Goal: Information Seeking & Learning: Learn about a topic

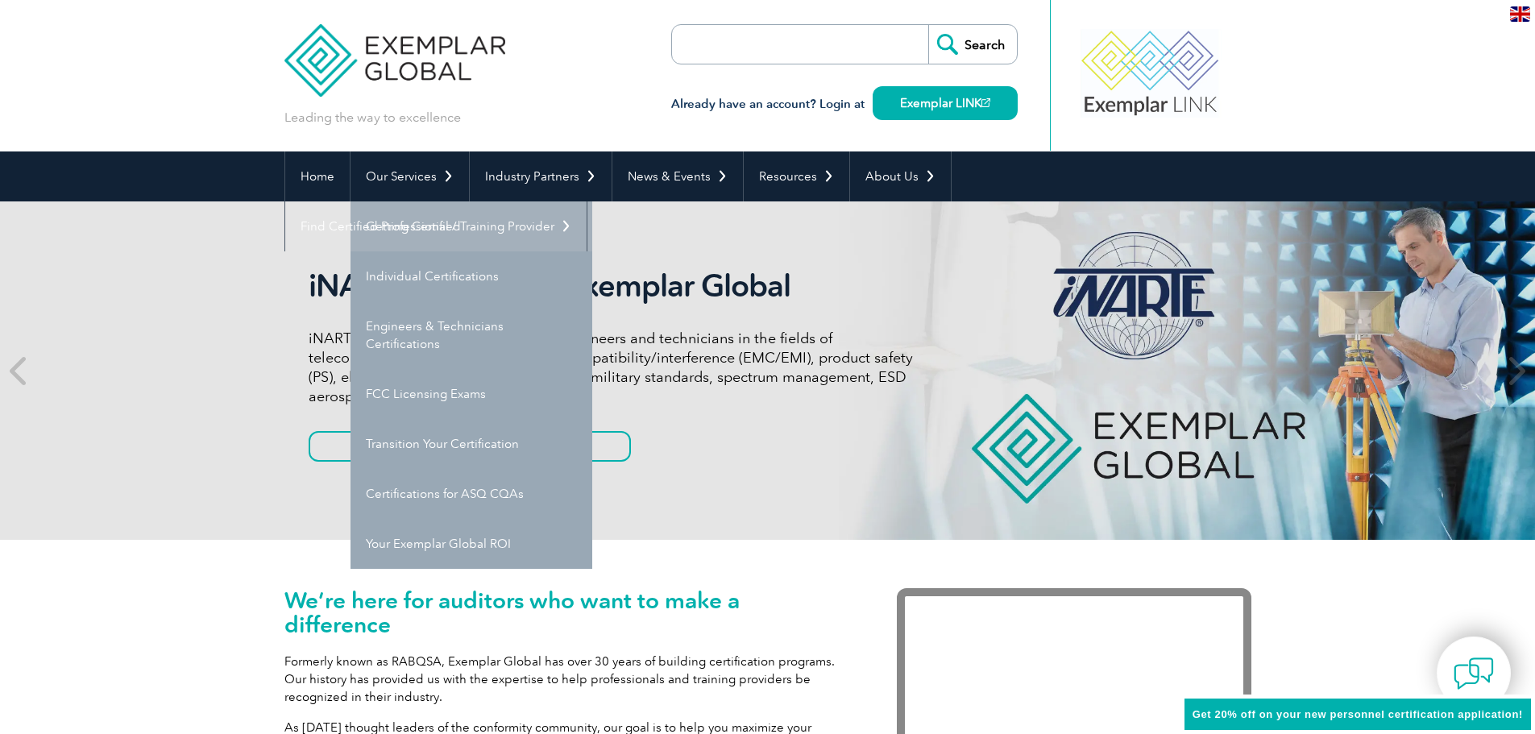
click at [425, 217] on link "Getting Certified" at bounding box center [472, 226] width 242 height 50
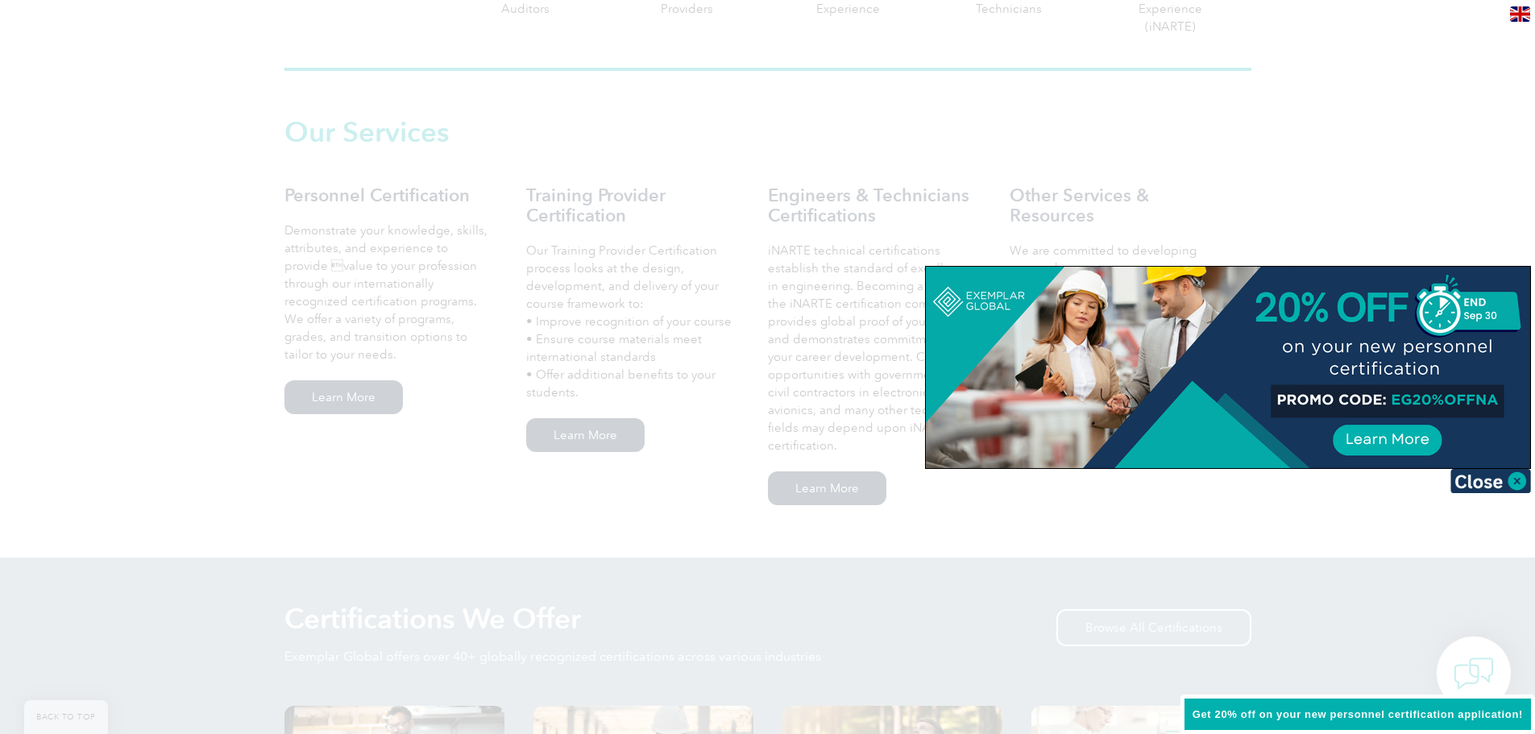
scroll to position [1047, 0]
click at [1498, 488] on img at bounding box center [1490, 481] width 81 height 24
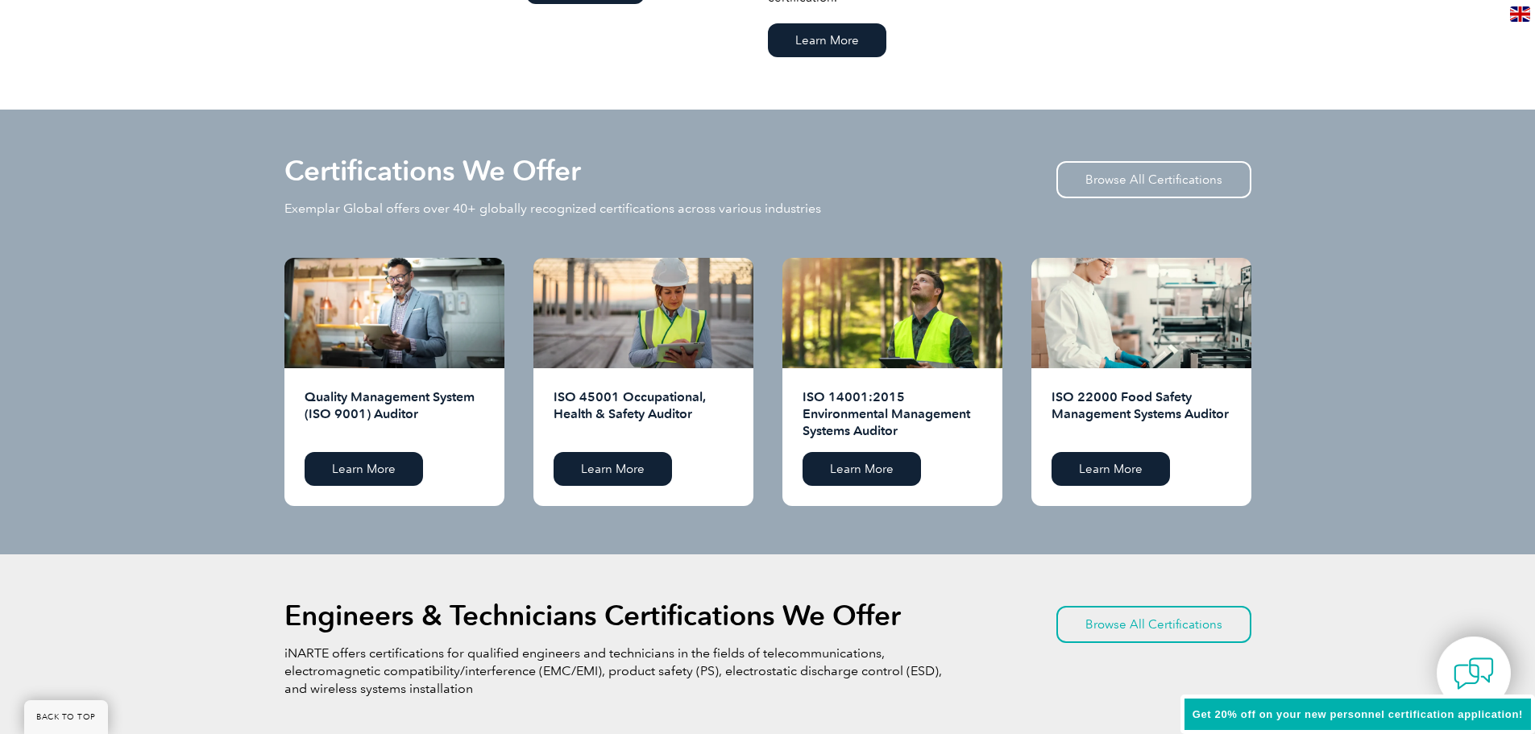
scroll to position [1531, 0]
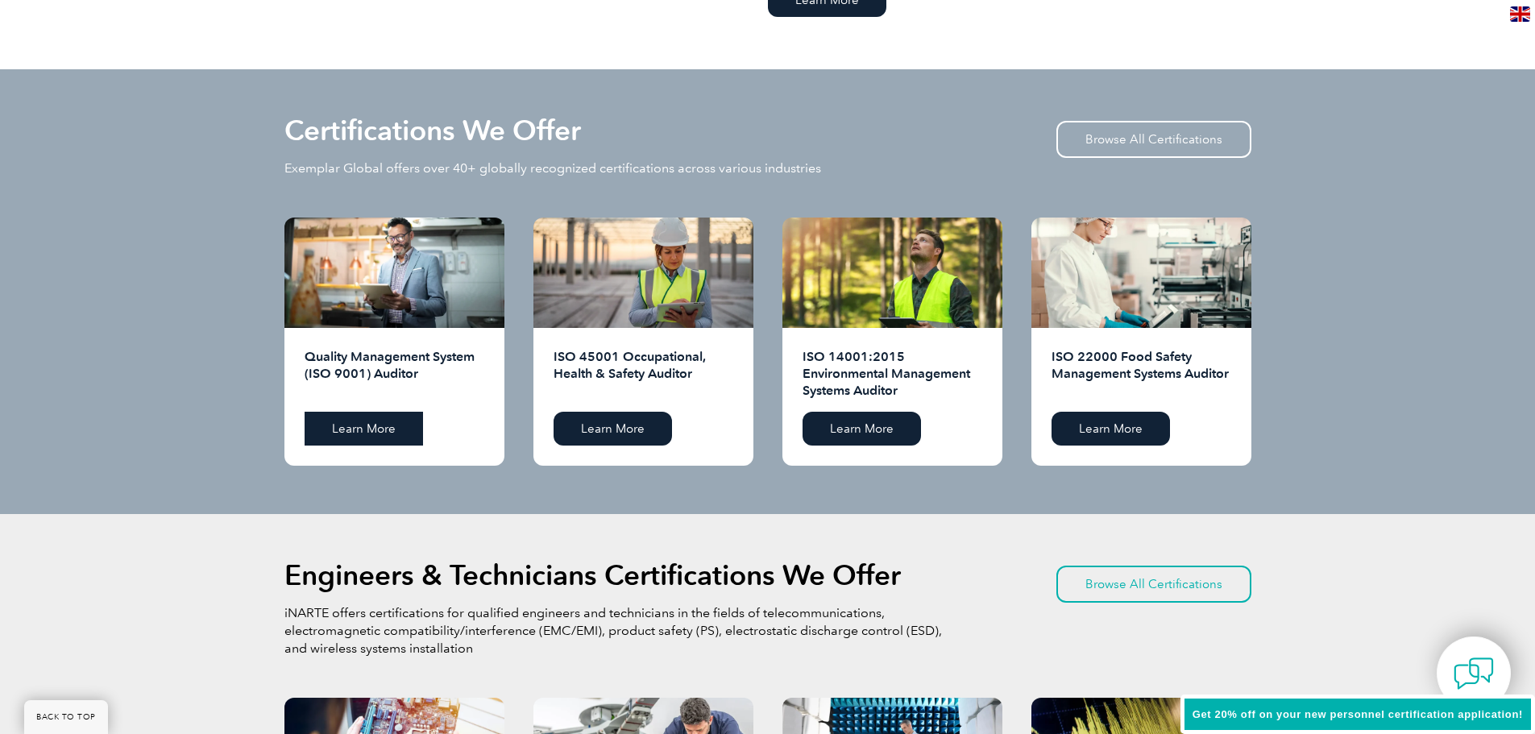
click at [380, 428] on link "Learn More" at bounding box center [364, 429] width 118 height 34
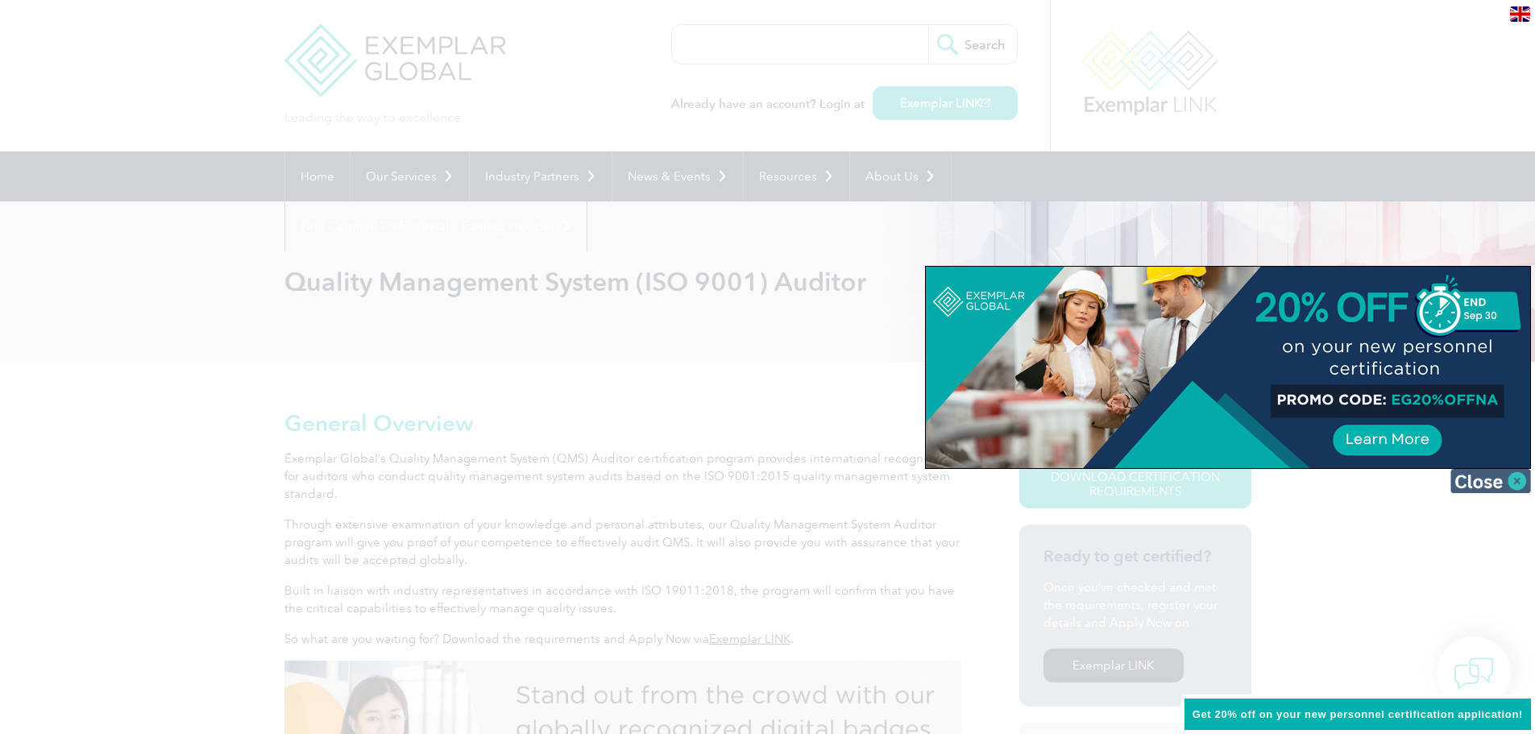
click at [1512, 483] on img at bounding box center [1490, 481] width 81 height 24
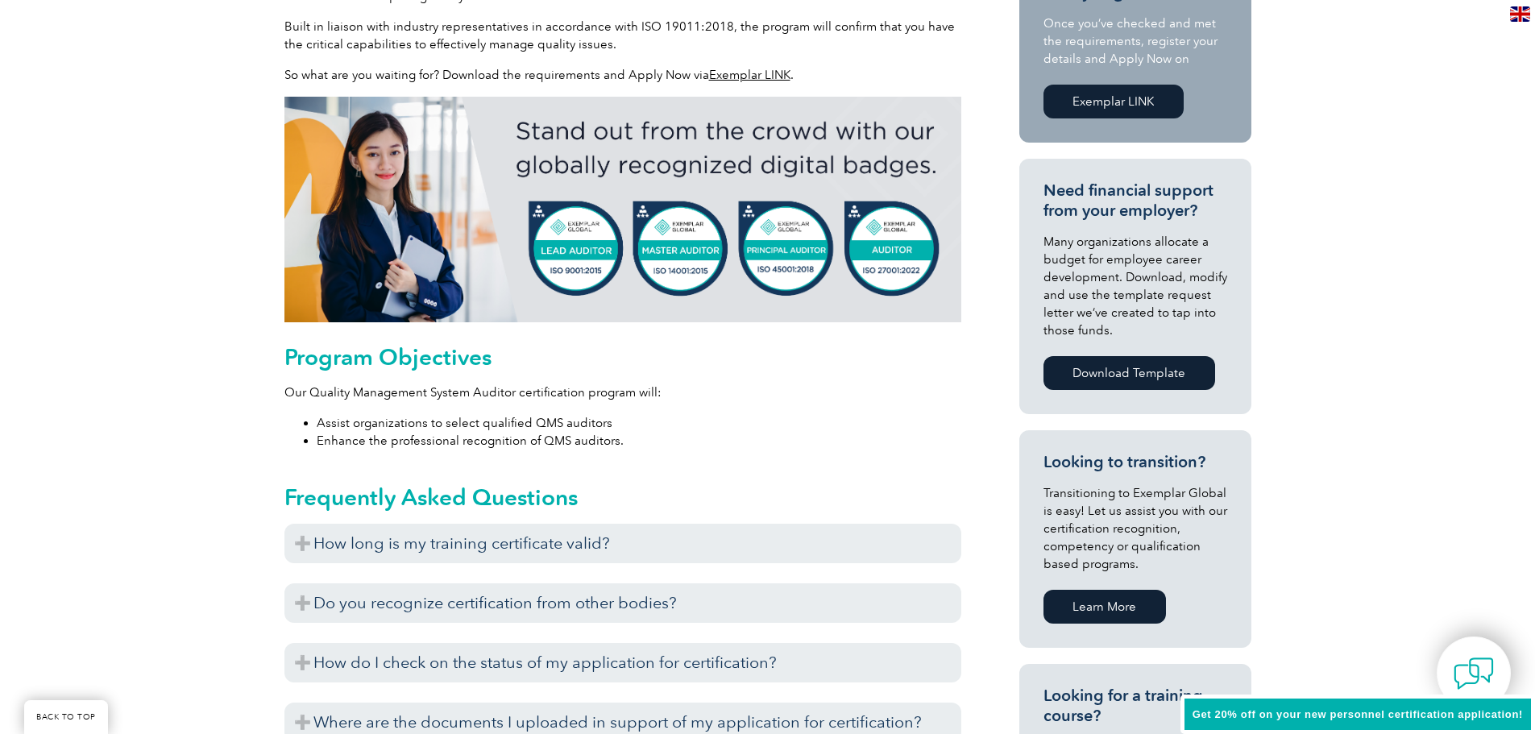
scroll to position [886, 0]
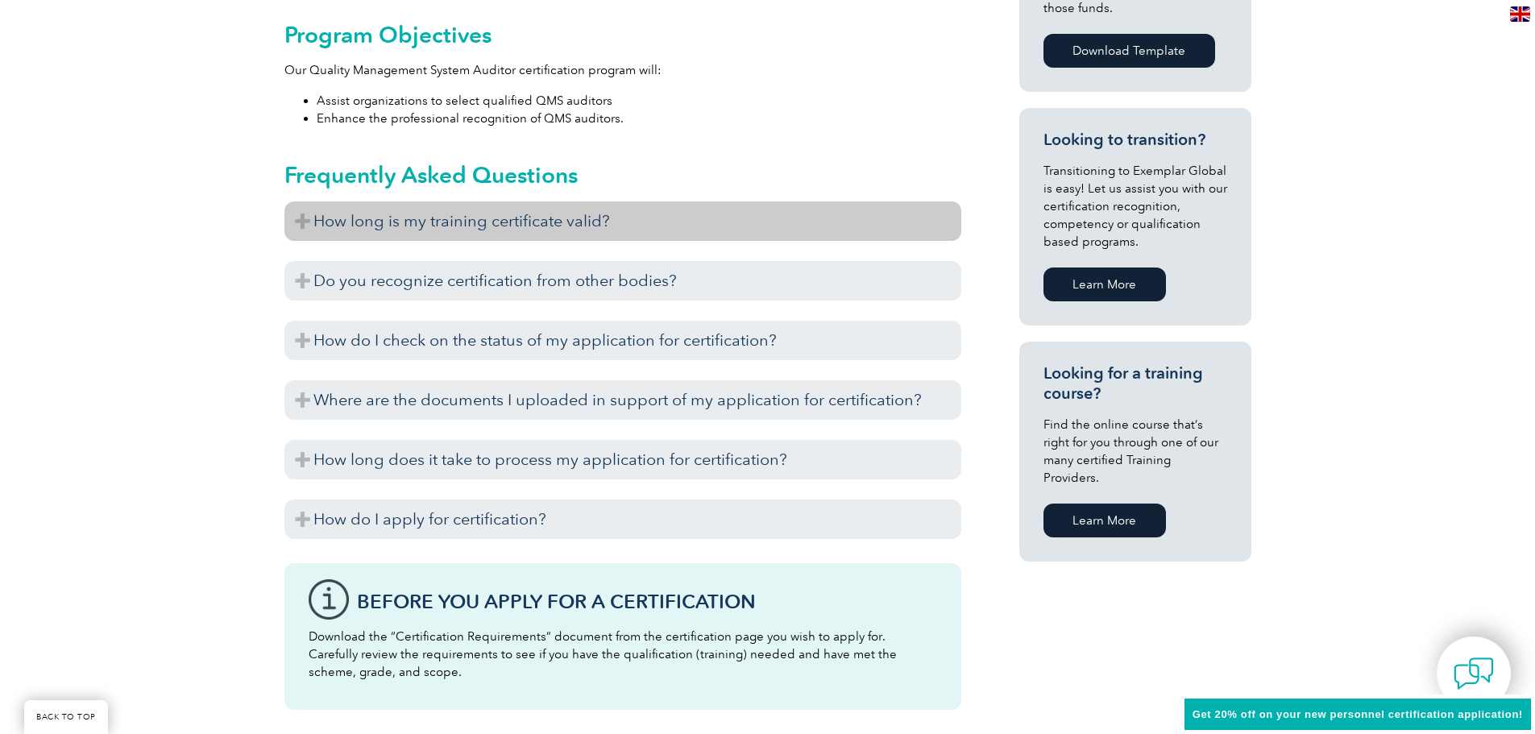
click at [301, 221] on h3 "How long is my training certificate valid?" at bounding box center [622, 220] width 677 height 39
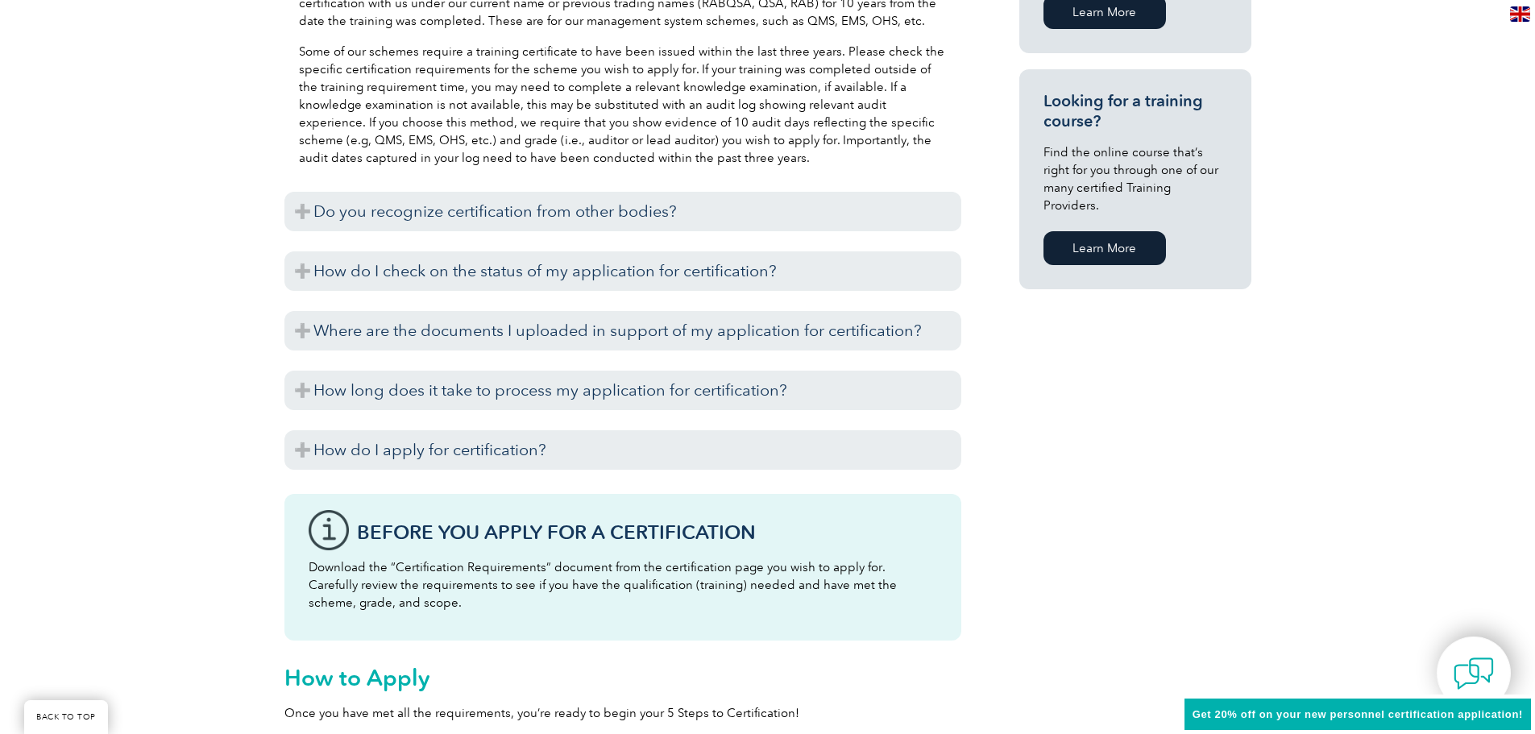
scroll to position [1209, 0]
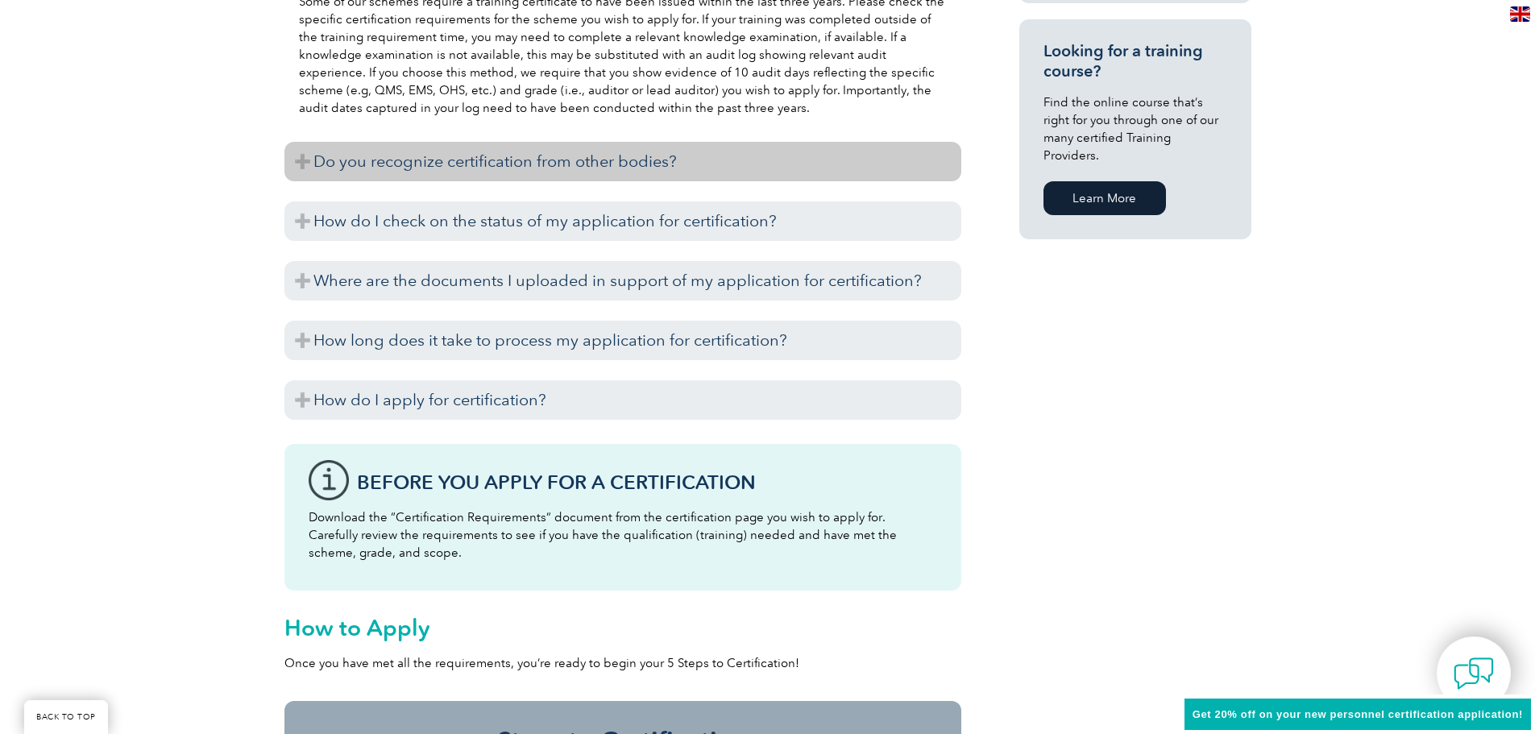
click at [614, 166] on h3 "Do you recognize certification from other bodies?" at bounding box center [622, 161] width 677 height 39
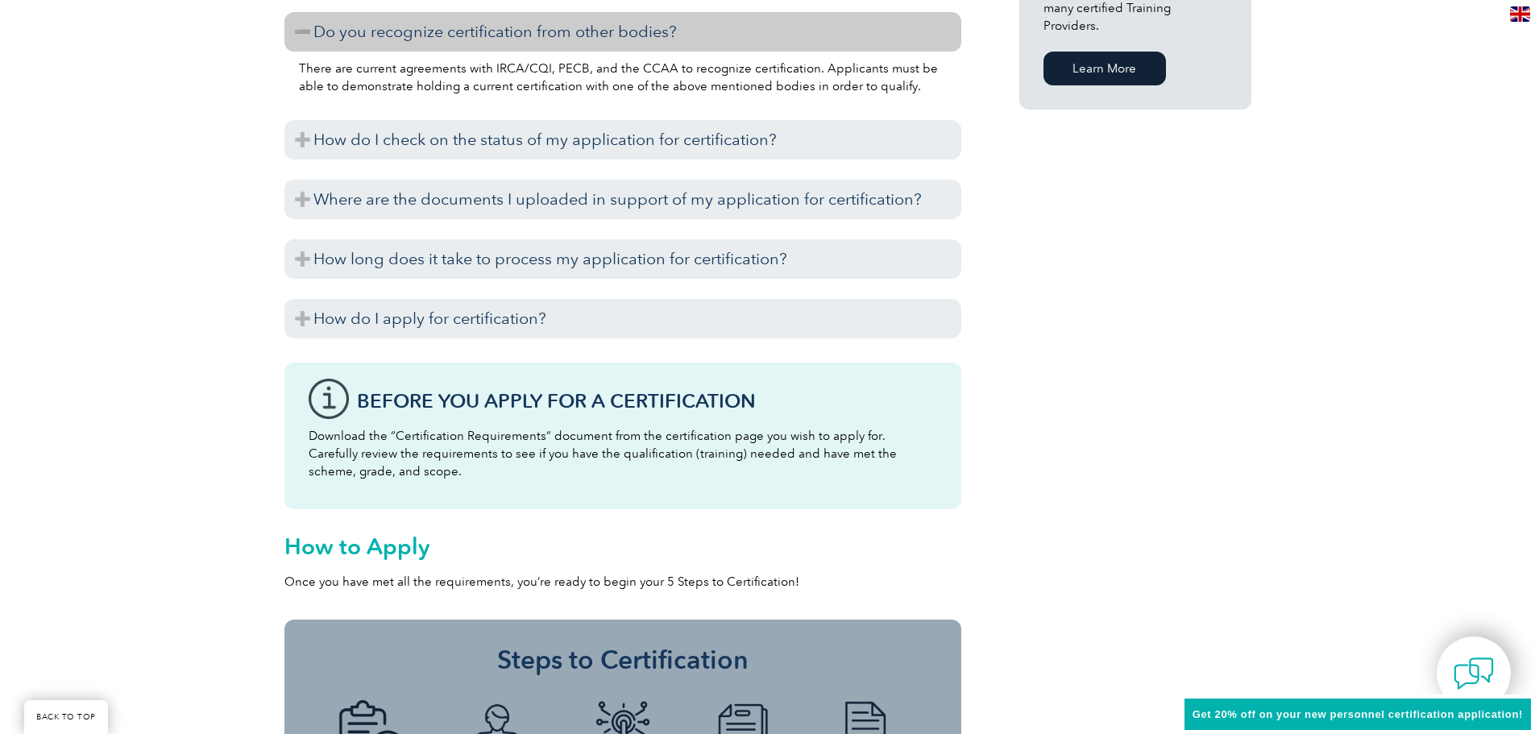
scroll to position [1531, 0]
